Goal: Transaction & Acquisition: Purchase product/service

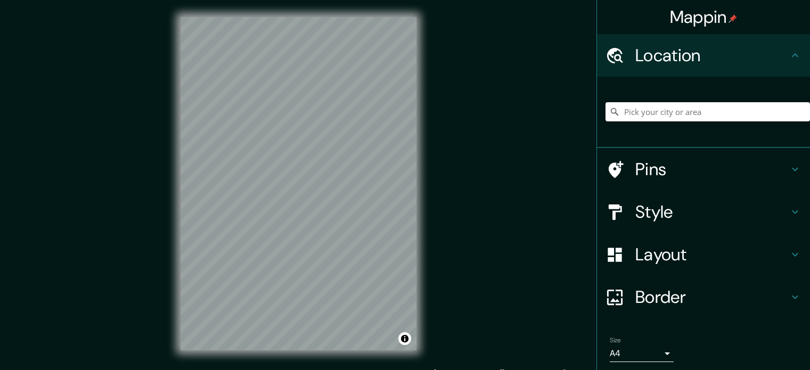
click at [434, 223] on div "Mappin Location Pins Style Layout Border Choose a border. Hint : you can make l…" at bounding box center [405, 192] width 810 height 384
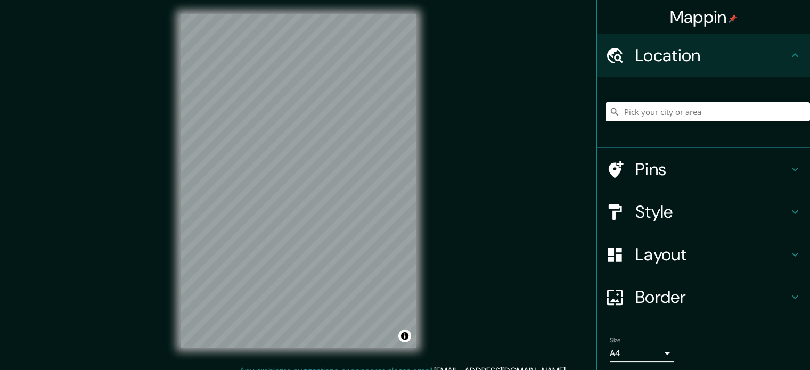
scroll to position [3, 0]
click at [651, 112] on input "Pick your city or area" at bounding box center [707, 111] width 204 height 19
type input "v"
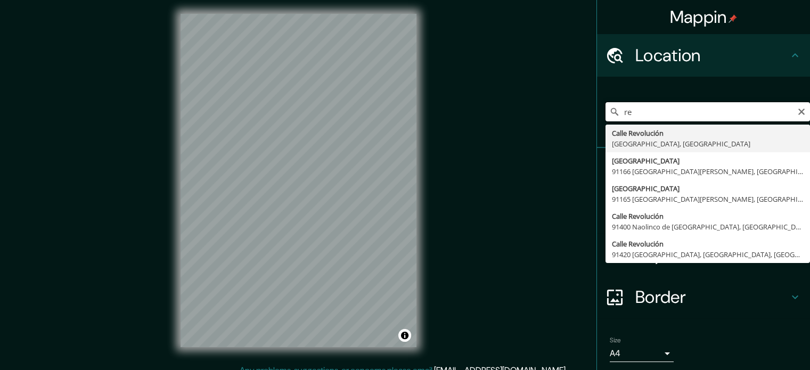
type input "r"
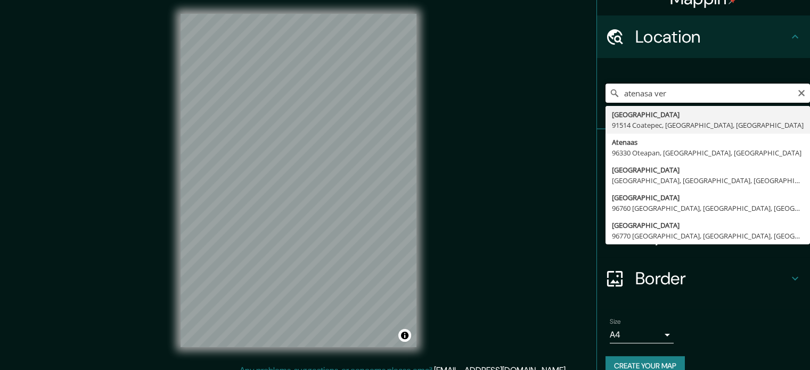
scroll to position [36, 0]
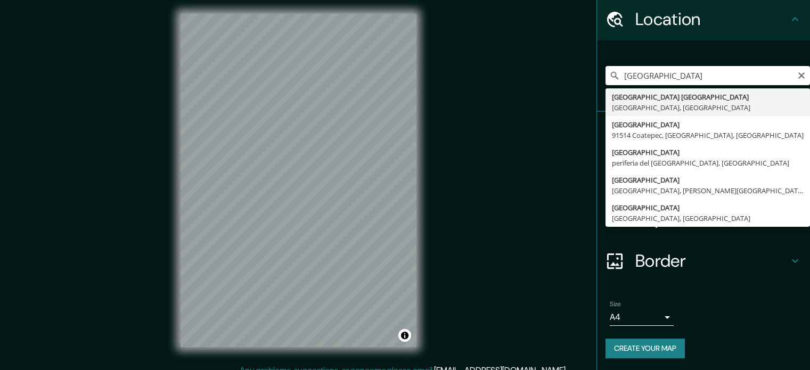
type input "[GEOGRAPHIC_DATA], [GEOGRAPHIC_DATA], [GEOGRAPHIC_DATA]"
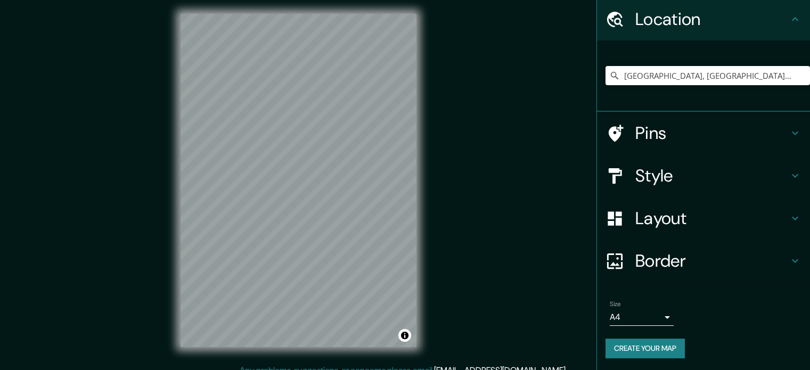
scroll to position [0, 0]
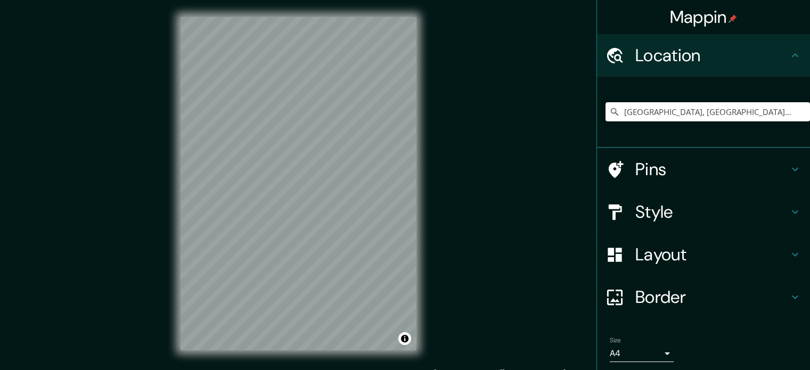
click at [752, 121] on input "[GEOGRAPHIC_DATA], [GEOGRAPHIC_DATA], [GEOGRAPHIC_DATA]" at bounding box center [707, 111] width 204 height 19
click at [726, 115] on input "[GEOGRAPHIC_DATA], [GEOGRAPHIC_DATA], [GEOGRAPHIC_DATA]" at bounding box center [707, 111] width 204 height 19
click at [758, 117] on input "[GEOGRAPHIC_DATA], [GEOGRAPHIC_DATA], [GEOGRAPHIC_DATA]" at bounding box center [707, 111] width 204 height 19
click at [777, 116] on input "[GEOGRAPHIC_DATA], [GEOGRAPHIC_DATA], [GEOGRAPHIC_DATA]" at bounding box center [707, 111] width 204 height 19
click at [779, 116] on input "[GEOGRAPHIC_DATA], [GEOGRAPHIC_DATA], [GEOGRAPHIC_DATA]" at bounding box center [707, 111] width 204 height 19
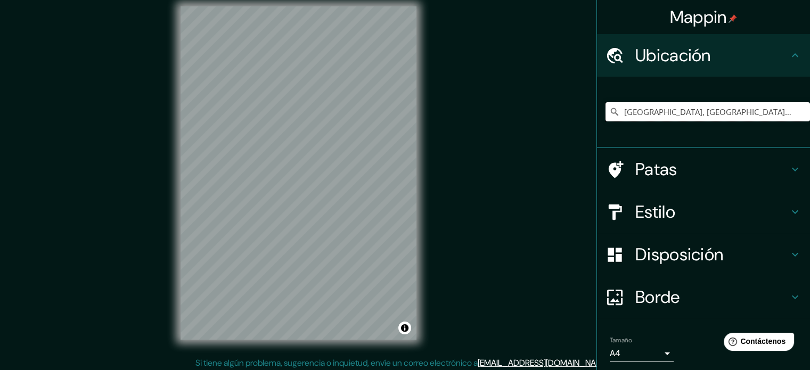
scroll to position [14, 0]
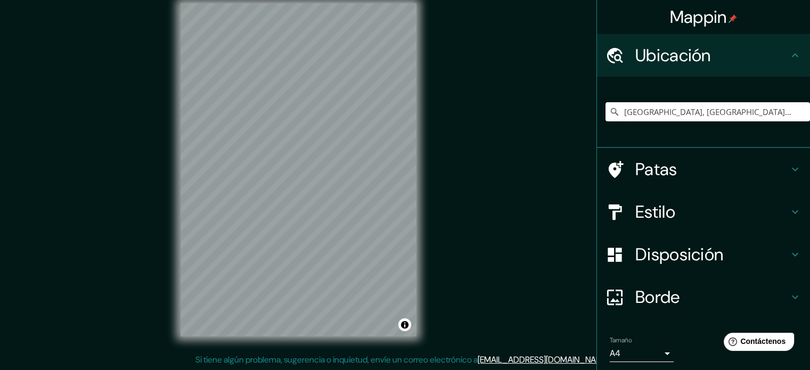
click at [675, 115] on input "[GEOGRAPHIC_DATA], [GEOGRAPHIC_DATA], [GEOGRAPHIC_DATA]" at bounding box center [707, 111] width 204 height 19
click at [780, 112] on input "[GEOGRAPHIC_DATA], [GEOGRAPHIC_DATA], [GEOGRAPHIC_DATA]" at bounding box center [707, 111] width 204 height 19
drag, startPoint x: 608, startPoint y: 347, endPoint x: 615, endPoint y: 353, distance: 9.1
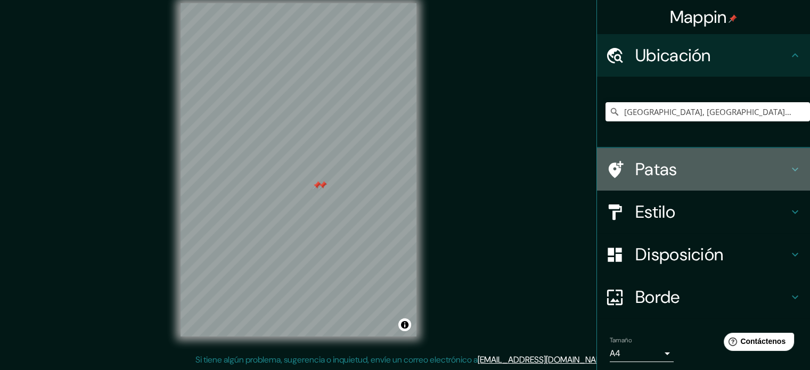
drag, startPoint x: 615, startPoint y: 353, endPoint x: 666, endPoint y: 175, distance: 185.4
click at [666, 175] on font "Patas" at bounding box center [656, 169] width 42 height 22
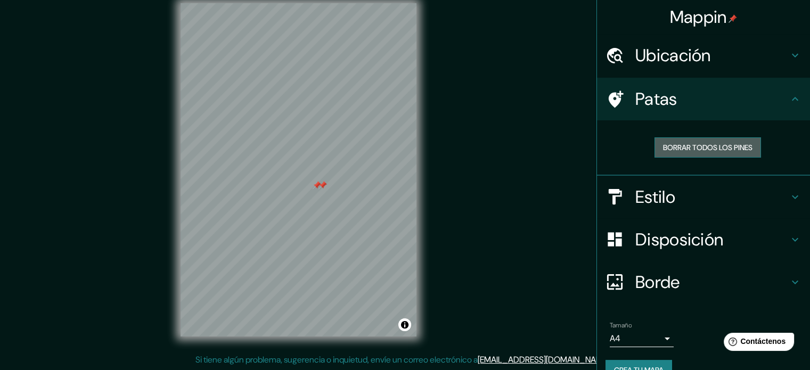
click at [663, 146] on font "Borrar todos los pines" at bounding box center [707, 148] width 89 height 10
drag, startPoint x: 664, startPoint y: 277, endPoint x: 582, endPoint y: 245, distance: 88.2
click at [537, 276] on div "Mappin Ubicación [GEOGRAPHIC_DATA], [GEOGRAPHIC_DATA], [GEOGRAPHIC_DATA], [GEOG…" at bounding box center [405, 178] width 810 height 384
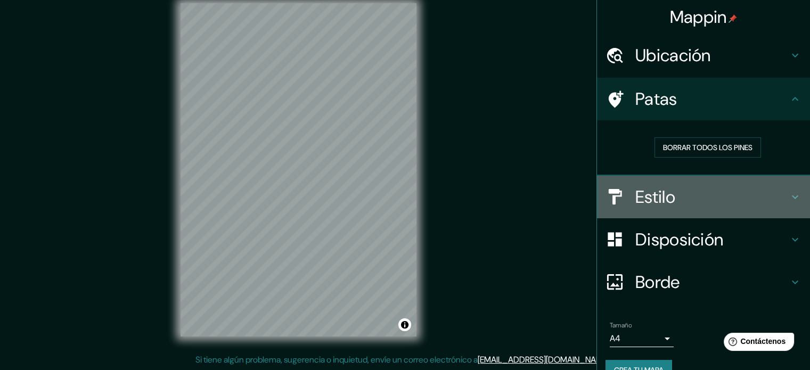
click at [654, 194] on font "Estilo" at bounding box center [655, 197] width 40 height 22
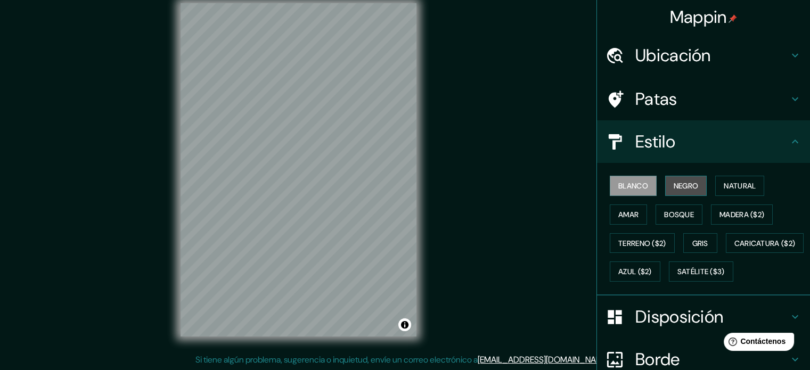
click at [674, 189] on font "Negro" at bounding box center [685, 186] width 25 height 10
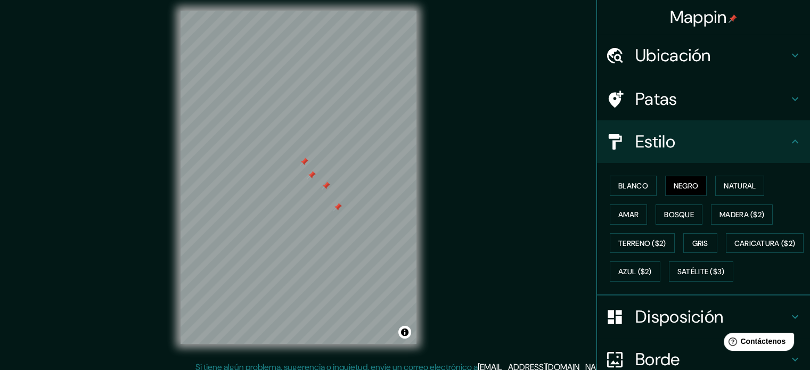
scroll to position [0, 0]
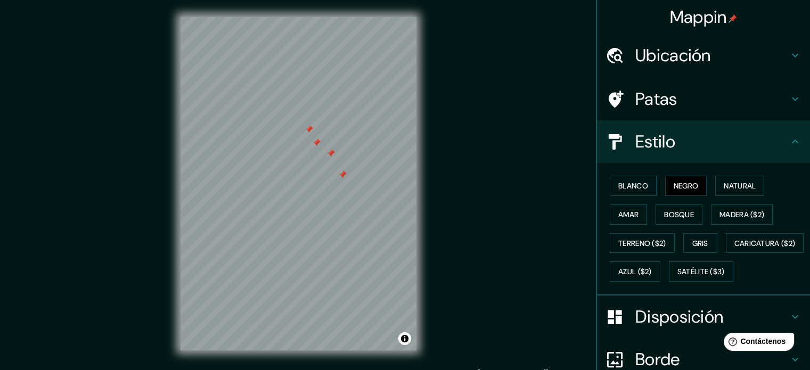
click at [671, 151] on h4 "Estilo" at bounding box center [711, 141] width 153 height 21
click at [746, 216] on font "Madera ($2)" at bounding box center [741, 215] width 45 height 10
click at [727, 186] on font "Natural" at bounding box center [739, 186] width 32 height 10
click at [682, 189] on font "Negro" at bounding box center [685, 186] width 25 height 10
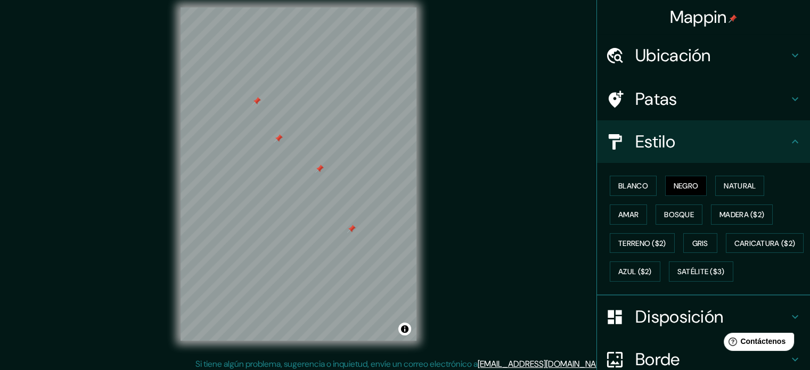
scroll to position [14, 0]
